Goal: Check status

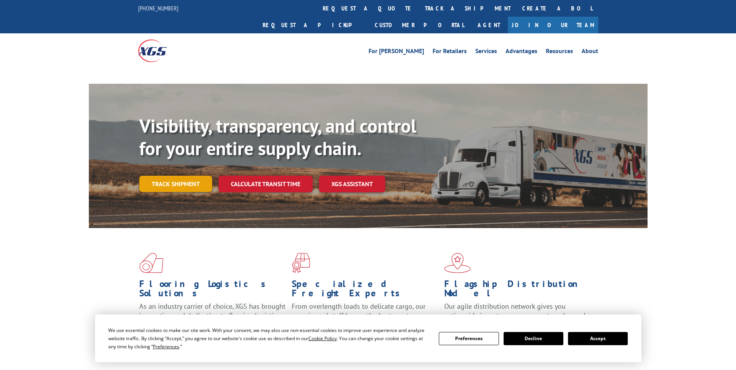
click at [180, 169] on div "Visibility, transparency, and control for your entire supply chain. Track shipm…" at bounding box center [393, 169] width 508 height 108
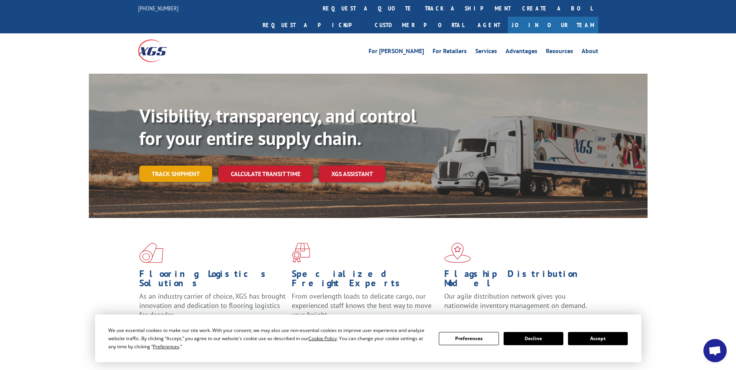
click at [178, 166] on link "Track shipment" at bounding box center [175, 174] width 73 height 16
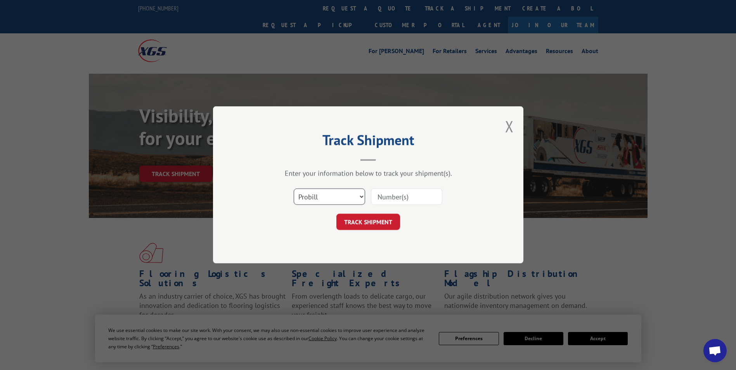
drag, startPoint x: 319, startPoint y: 195, endPoint x: 323, endPoint y: 202, distance: 8.0
click at [319, 195] on select "Select category... Probill BOL PO" at bounding box center [329, 197] width 71 height 16
select select "po"
click at [294, 189] on select "Select category... Probill BOL PO" at bounding box center [329, 197] width 71 height 16
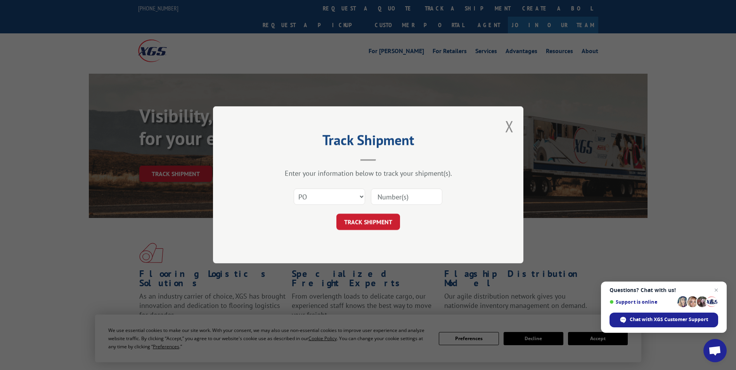
click at [381, 201] on input at bounding box center [406, 197] width 71 height 16
paste input "24533785"
type input "24533785"
click at [377, 221] on button "TRACK SHIPMENT" at bounding box center [369, 222] width 64 height 16
